Goal: Navigation & Orientation: Find specific page/section

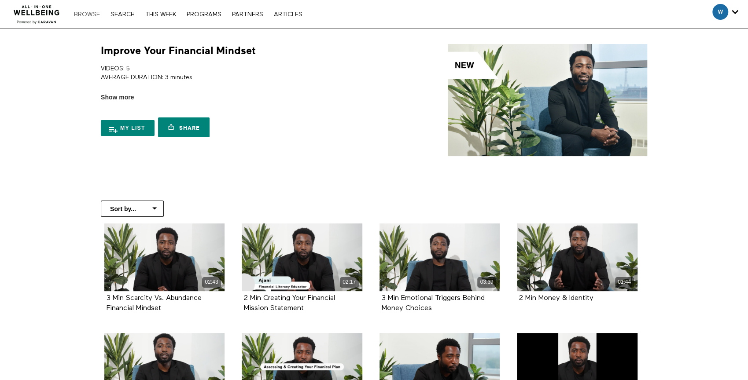
click at [85, 16] on link "Browse" at bounding box center [87, 14] width 35 height 6
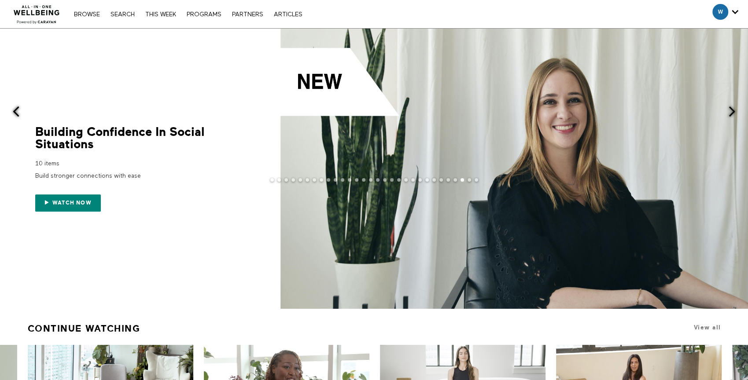
click at [17, 106] on span at bounding box center [16, 111] width 11 height 11
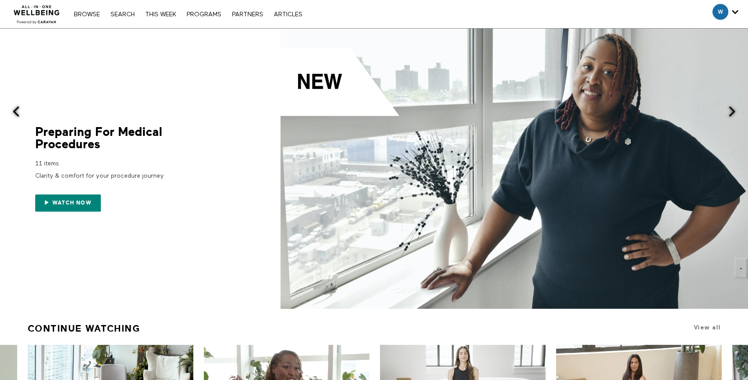
click at [17, 106] on span at bounding box center [16, 111] width 11 height 11
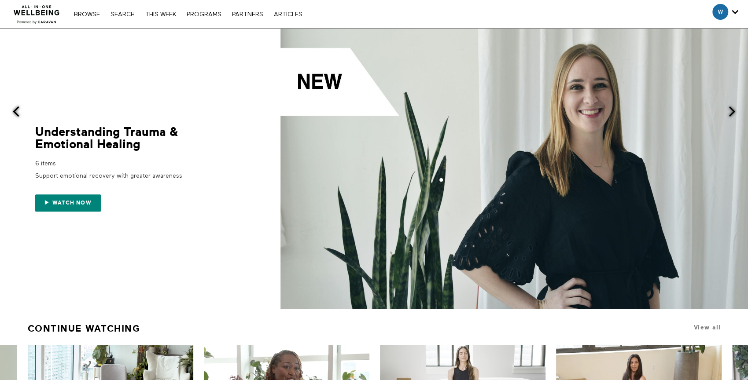
click at [17, 106] on span at bounding box center [16, 111] width 11 height 11
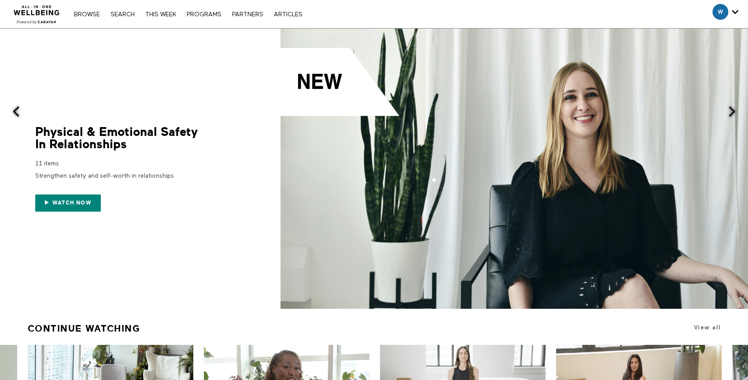
click at [17, 106] on span at bounding box center [16, 111] width 11 height 11
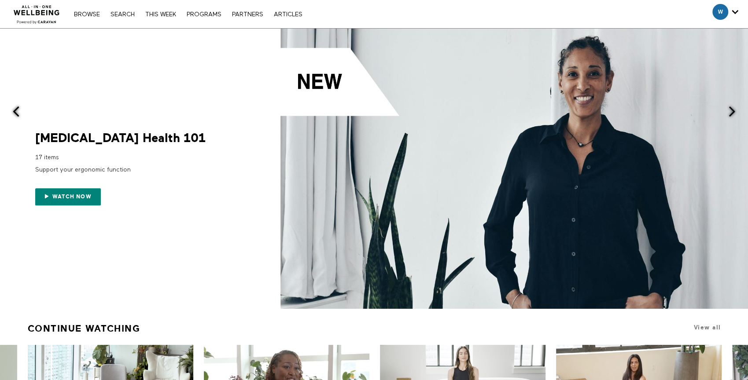
click at [41, 11] on img at bounding box center [36, 12] width 53 height 26
